Goal: Information Seeking & Learning: Learn about a topic

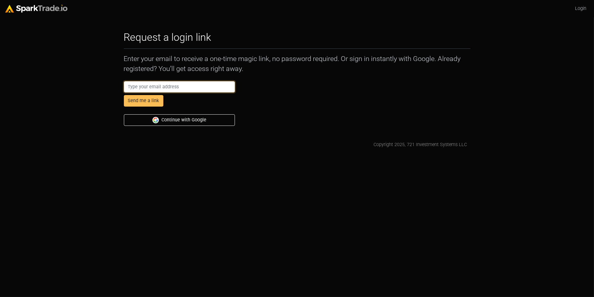
click at [173, 85] on input "email" at bounding box center [179, 87] width 111 height 12
type input "[PERSON_NAME][EMAIL_ADDRESS][DOMAIN_NAME]"
click at [124, 95] on button "Send me a link" at bounding box center [143, 101] width 39 height 12
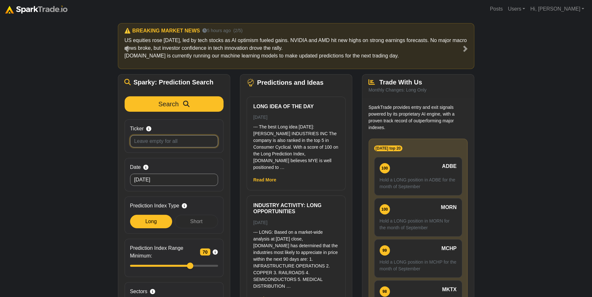
click at [174, 141] on input "Ticker Search by stock symbol. Leave blank to view all predicitons." at bounding box center [174, 141] width 88 height 12
paste input "OBDC, VDADX, VOHIX, VWLTX, GOOG, IVR PRC, MSTR, RNG, SPNT PRB, XOM, ARKW, BIZD,…"
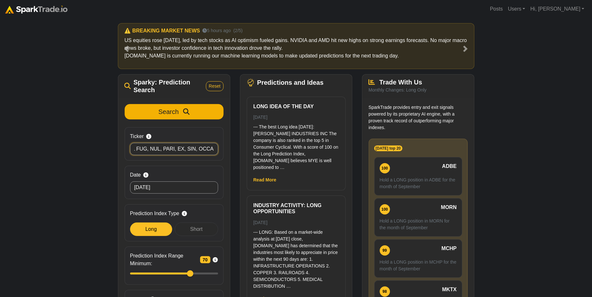
type input "OBDC, VDADX, VOHIX, VWLTX, GOOG, IVR PRC, MSTR, RNG, SPNT PRB, XOM, ARKW, BIZD,…"
click at [170, 111] on span "Search" at bounding box center [168, 111] width 20 height 7
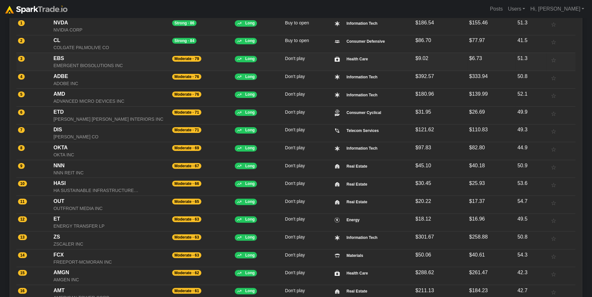
scroll to position [193, 0]
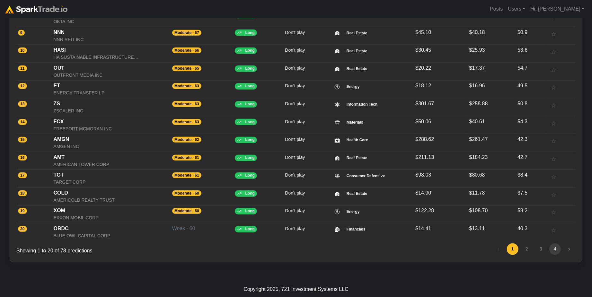
click at [553, 246] on link "4" at bounding box center [555, 249] width 12 height 12
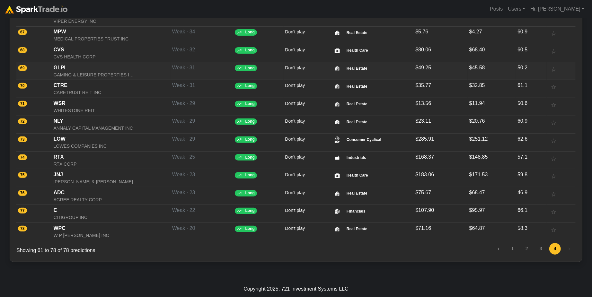
scroll to position [0, 0]
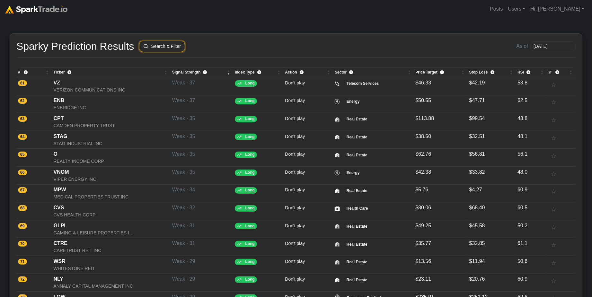
click at [160, 45] on button "Search & Filter" at bounding box center [162, 46] width 46 height 11
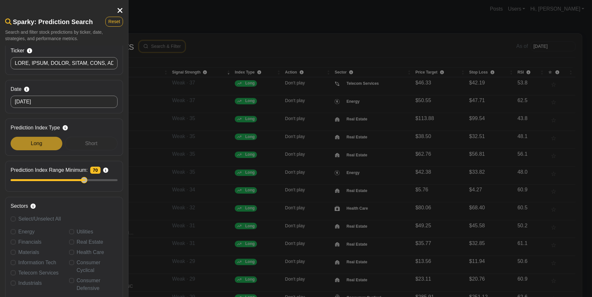
scroll to position [37, 0]
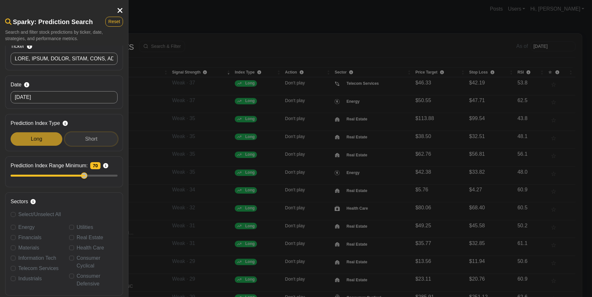
click at [94, 140] on div "Short" at bounding box center [91, 138] width 53 height 13
click at [80, 137] on div "Short" at bounding box center [91, 138] width 53 height 13
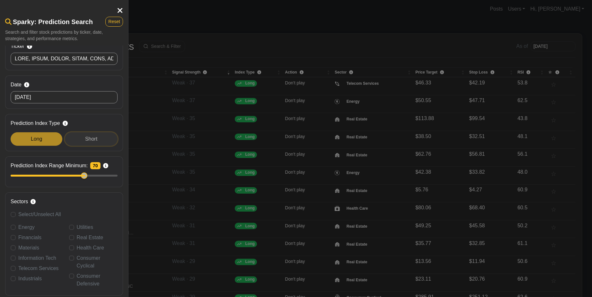
scroll to position [56, 0]
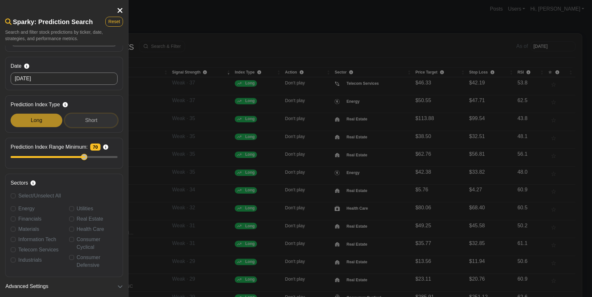
click at [98, 122] on div "Short" at bounding box center [91, 120] width 53 height 13
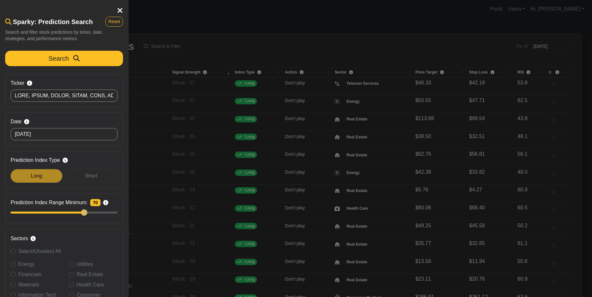
click at [190, 28] on div at bounding box center [296, 148] width 592 height 297
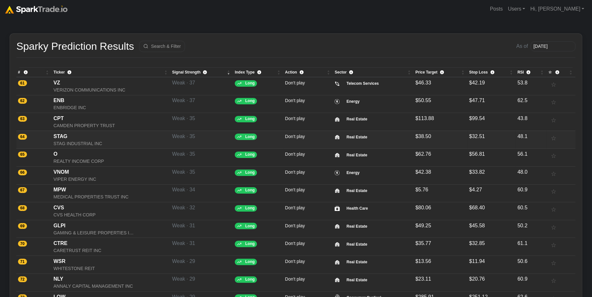
scroll to position [158, 0]
